Goal: Transaction & Acquisition: Purchase product/service

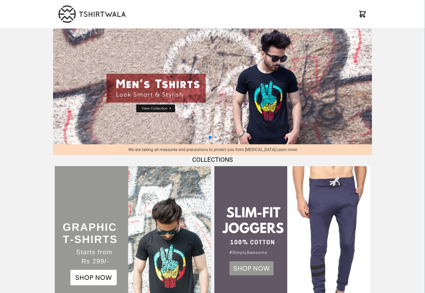
click at [155, 166] on td at bounding box center [132, 243] width 159 height 159
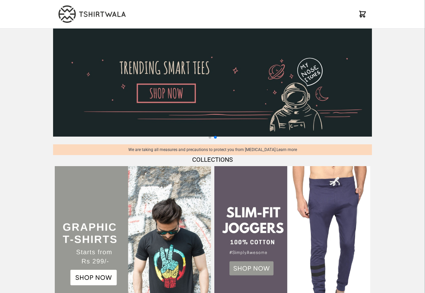
click at [160, 109] on img at bounding box center [212, 83] width 318 height 108
select select "*********"
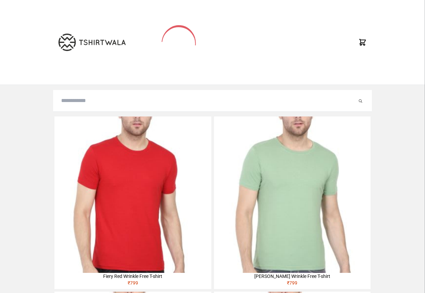
click at [80, 105] on div at bounding box center [212, 101] width 318 height 22
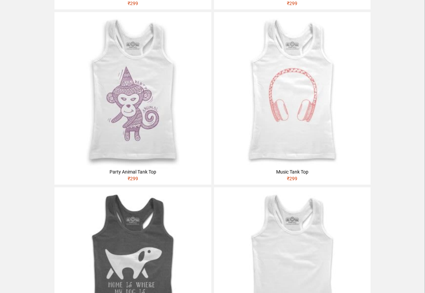
scroll to position [765, 0]
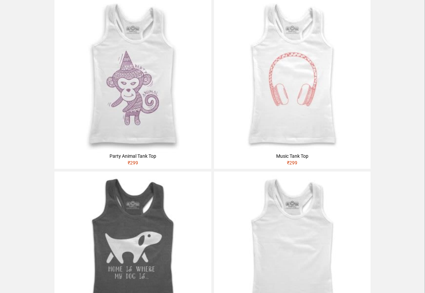
click at [156, 79] on img at bounding box center [132, 74] width 156 height 156
